Goal: Information Seeking & Learning: Learn about a topic

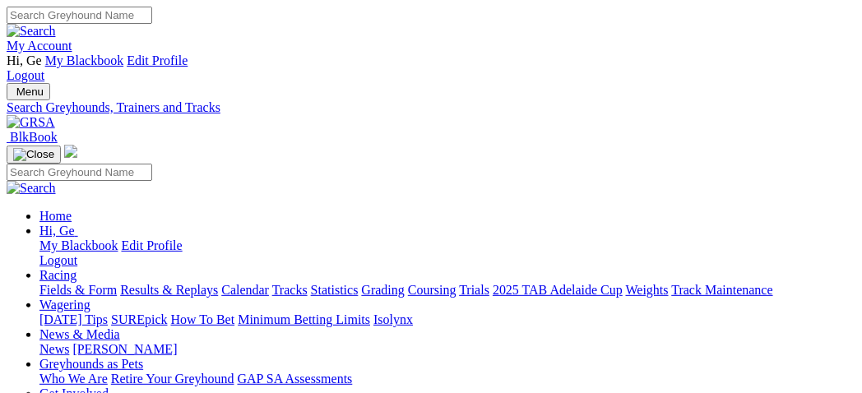
select select "cannington"
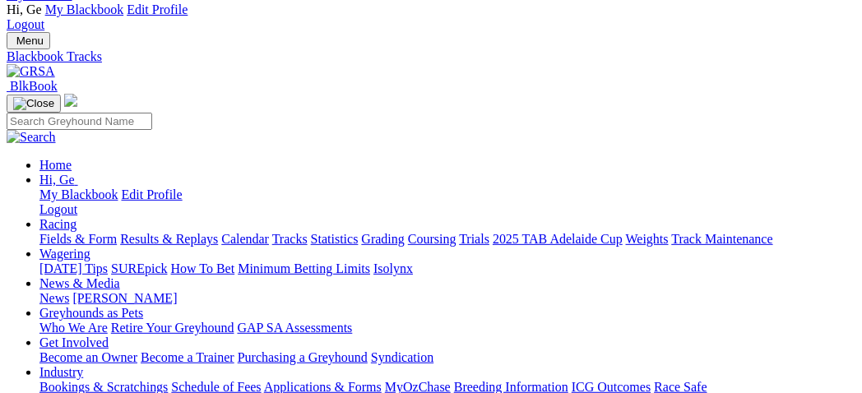
scroll to position [183, 0]
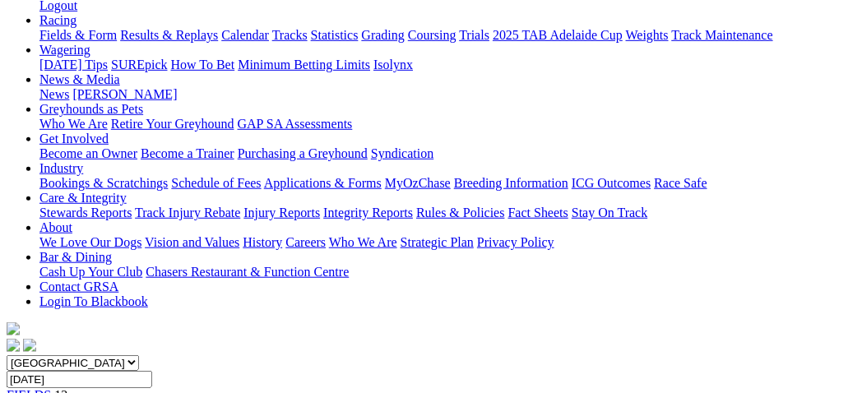
scroll to position [365, 0]
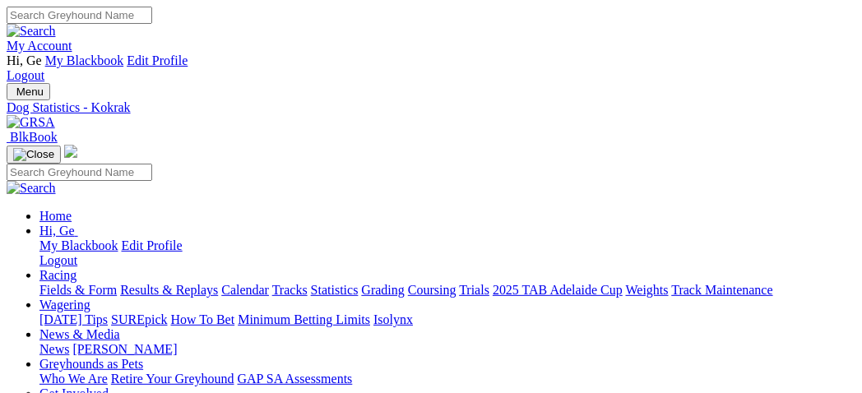
click at [359, 283] on link "Statistics" at bounding box center [335, 290] width 48 height 14
select select "cannington"
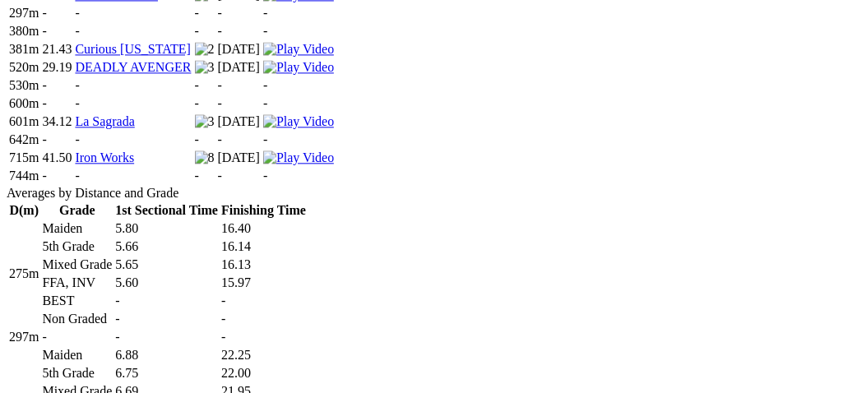
scroll to position [1006, 0]
